Goal: Information Seeking & Learning: Learn about a topic

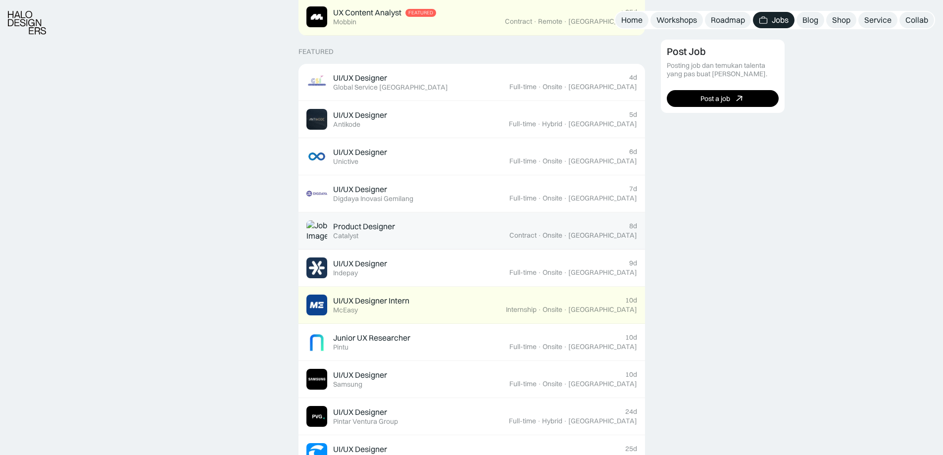
scroll to position [396, 0]
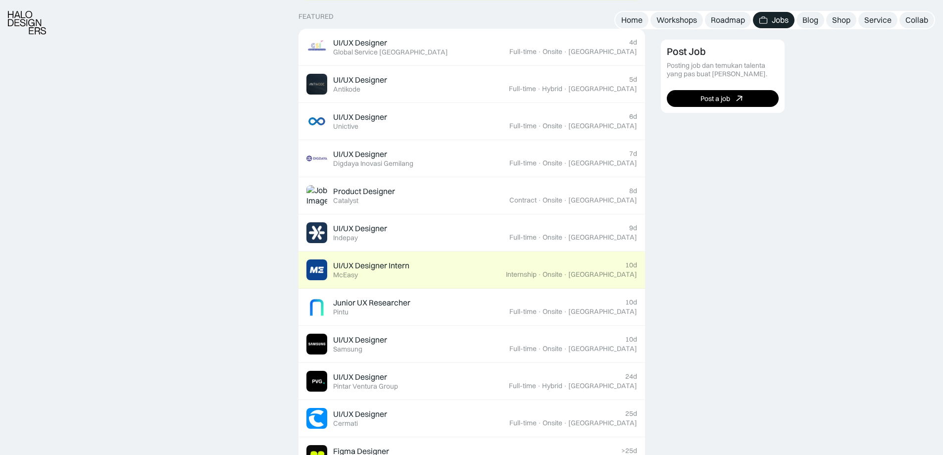
click at [337, 260] on div "UI/UX Designer Intern" at bounding box center [371, 265] width 76 height 10
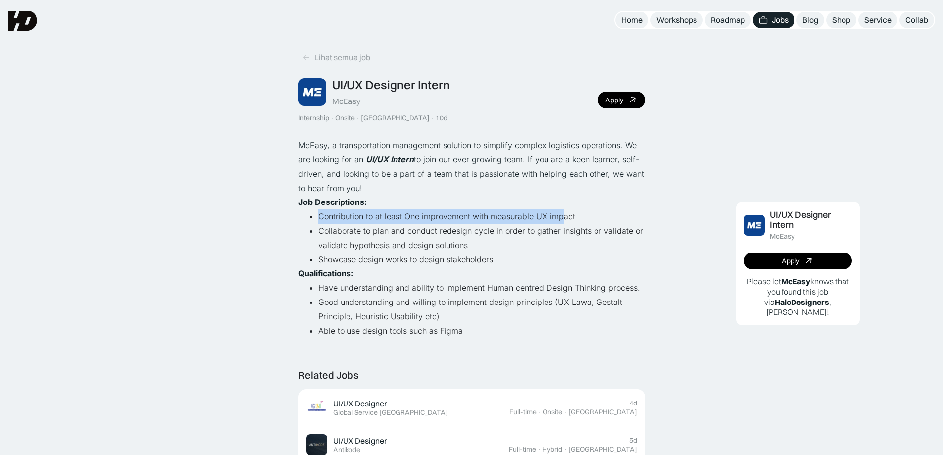
drag, startPoint x: 316, startPoint y: 213, endPoint x: 560, endPoint y: 211, distance: 244.1
click at [560, 211] on ul "Contribution to at least One improvement with measurable UX impact Collaborate …" at bounding box center [472, 237] width 347 height 57
click at [413, 238] on li "Collaborate to plan and conduct redesign cycle in order to gather insights or v…" at bounding box center [481, 238] width 327 height 29
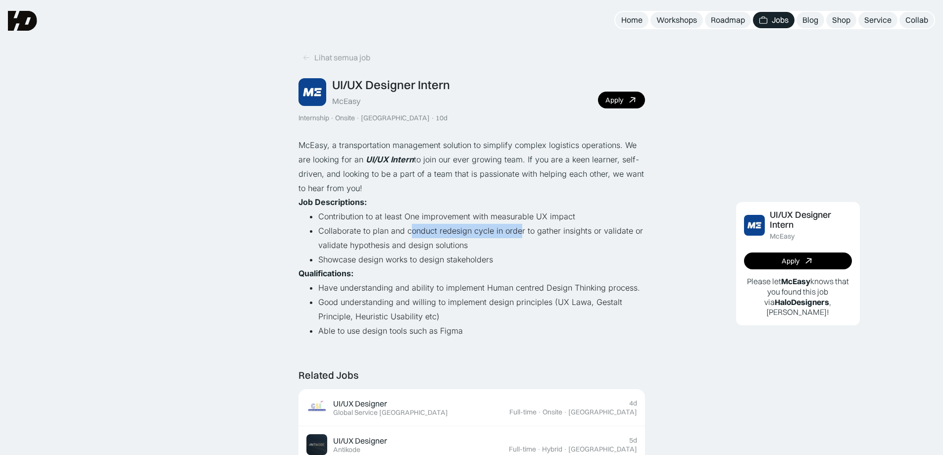
drag, startPoint x: 413, startPoint y: 232, endPoint x: 519, endPoint y: 228, distance: 105.5
click at [519, 228] on li "Collaborate to plan and conduct redesign cycle in order to gather insights or v…" at bounding box center [481, 238] width 327 height 29
drag, startPoint x: 349, startPoint y: 245, endPoint x: 471, endPoint y: 242, distance: 121.8
click at [471, 242] on li "Collaborate to plan and conduct redesign cycle in order to gather insights or v…" at bounding box center [481, 238] width 327 height 29
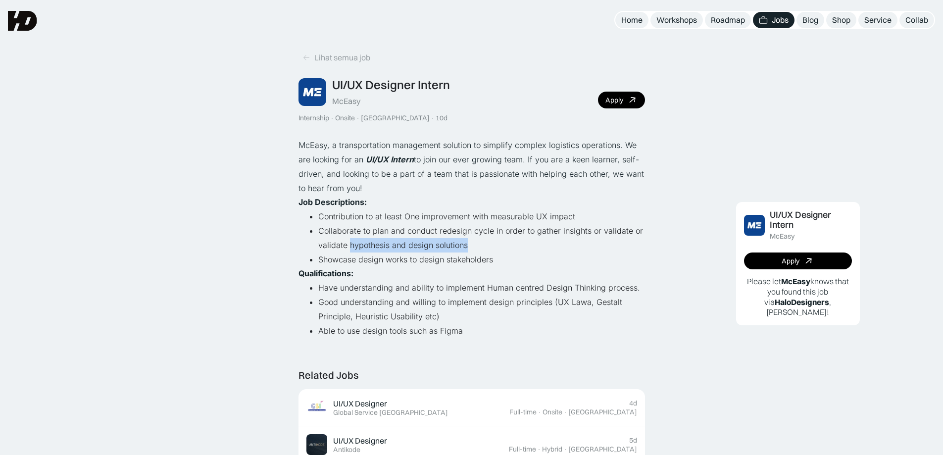
click at [471, 242] on li "Collaborate to plan and conduct redesign cycle in order to gather insights or v…" at bounding box center [481, 238] width 327 height 29
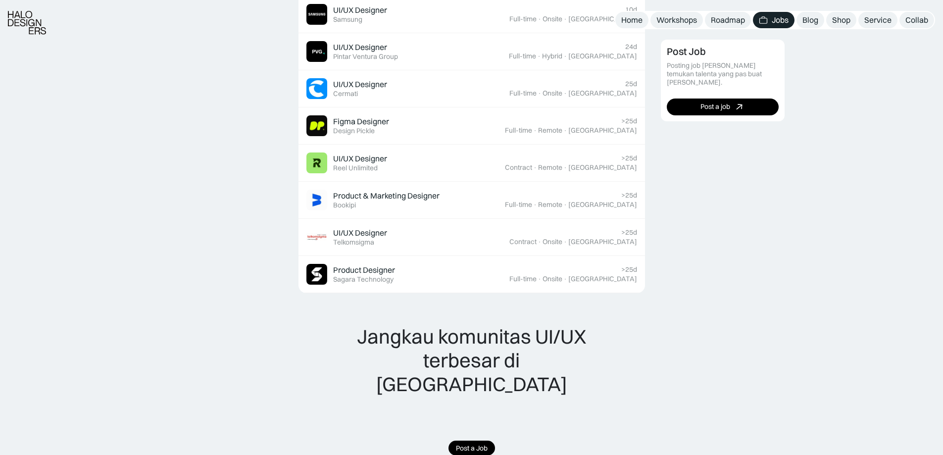
scroll to position [755, 0]
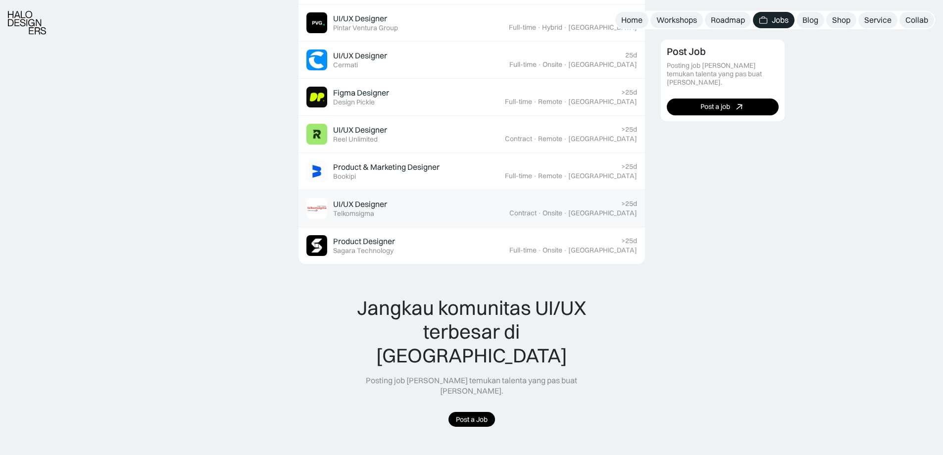
click at [410, 213] on div "UI/UX Designer Featured Telkomsigma" at bounding box center [407, 208] width 203 height 21
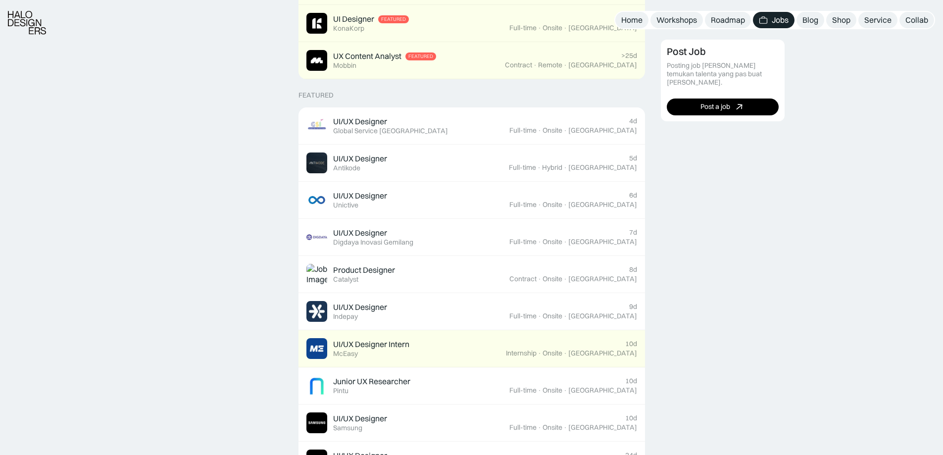
scroll to position [350, 0]
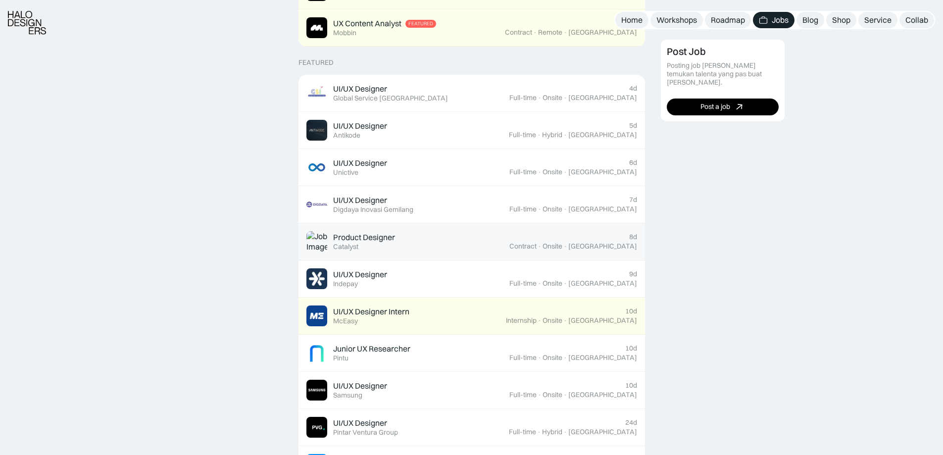
click at [459, 245] on div "Product Designer Featured Catalyst" at bounding box center [407, 241] width 203 height 21
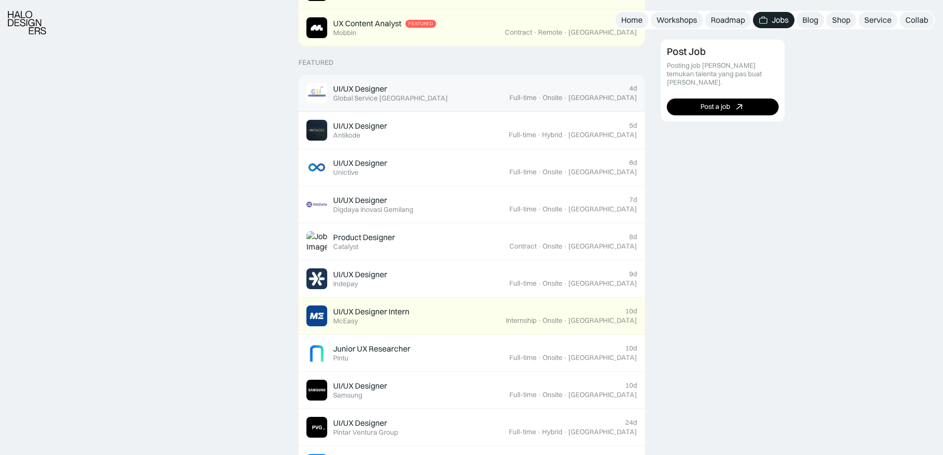
click at [415, 106] on link "UI/UX Designer Featured Global Service Indonesia 4d Full-time · Onsite · Jakarta" at bounding box center [472, 93] width 347 height 37
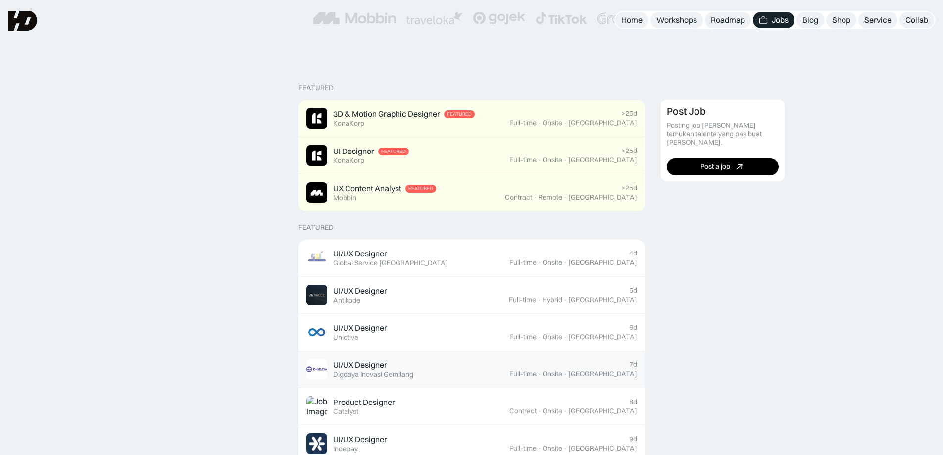
scroll to position [86, 0]
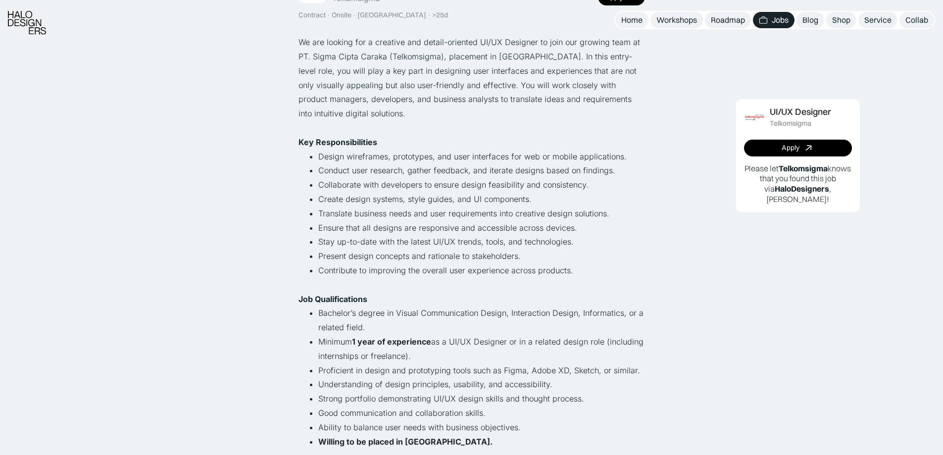
scroll to position [132, 0]
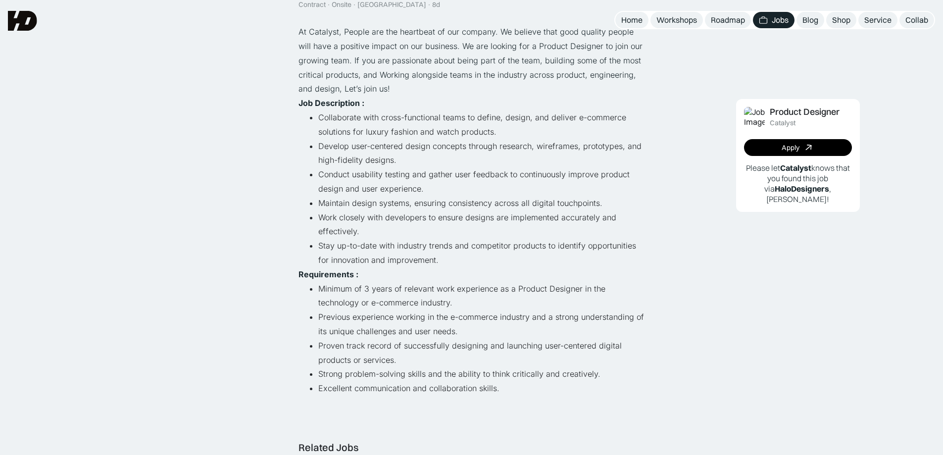
scroll to position [132, 0]
